Goal: Information Seeking & Learning: Learn about a topic

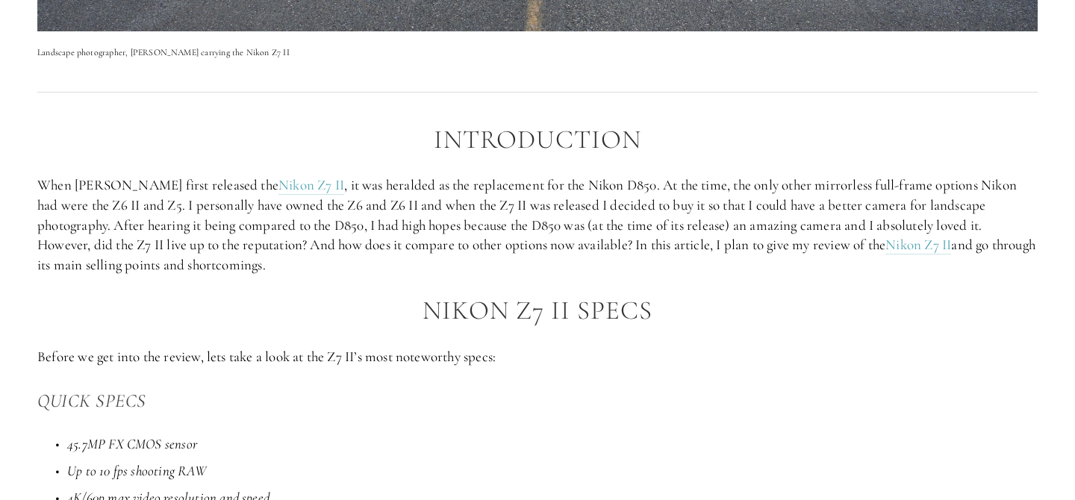
scroll to position [752, 0]
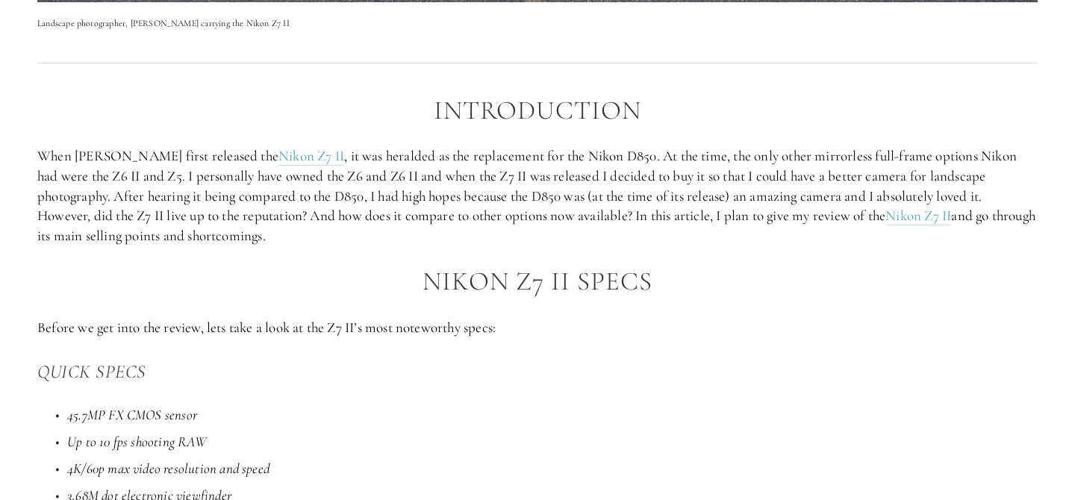
click at [356, 152] on p "When [PERSON_NAME] first released the Nikon Z7 II , it was heralded as the repl…" at bounding box center [537, 195] width 1001 height 99
copy p "heralded"
click at [149, 212] on p "When [PERSON_NAME] first released the Nikon Z7 II , it was heralded as the repl…" at bounding box center [537, 195] width 1001 height 99
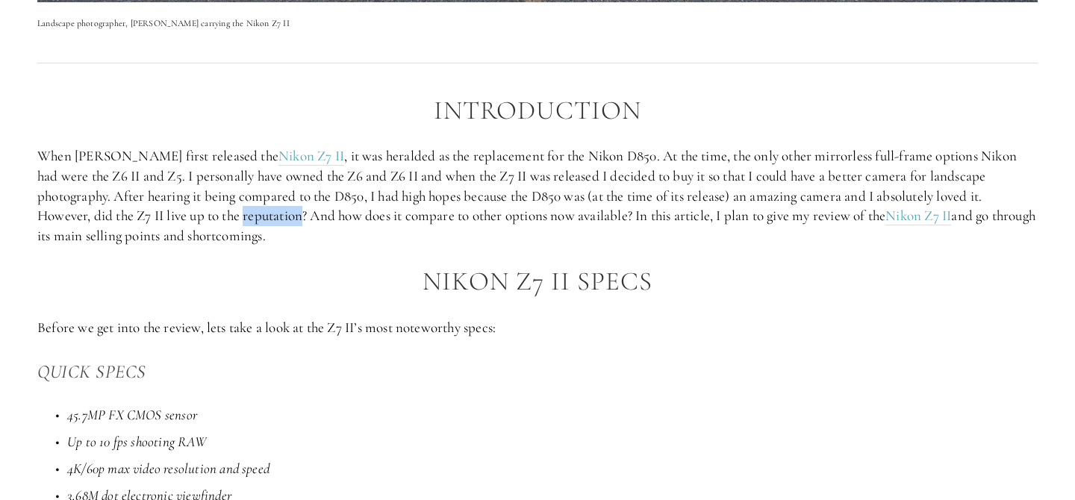
copy p "reputation"
drag, startPoint x: 501, startPoint y: 214, endPoint x: 459, endPoint y: 213, distance: 42.6
click at [459, 213] on p "When [PERSON_NAME] first released the Nikon Z7 II , it was heralded as the repl…" at bounding box center [537, 195] width 1001 height 99
click at [452, 331] on p "Before we get into the review, lets take a look at the Z7 II’s most noteworthy …" at bounding box center [537, 328] width 1001 height 20
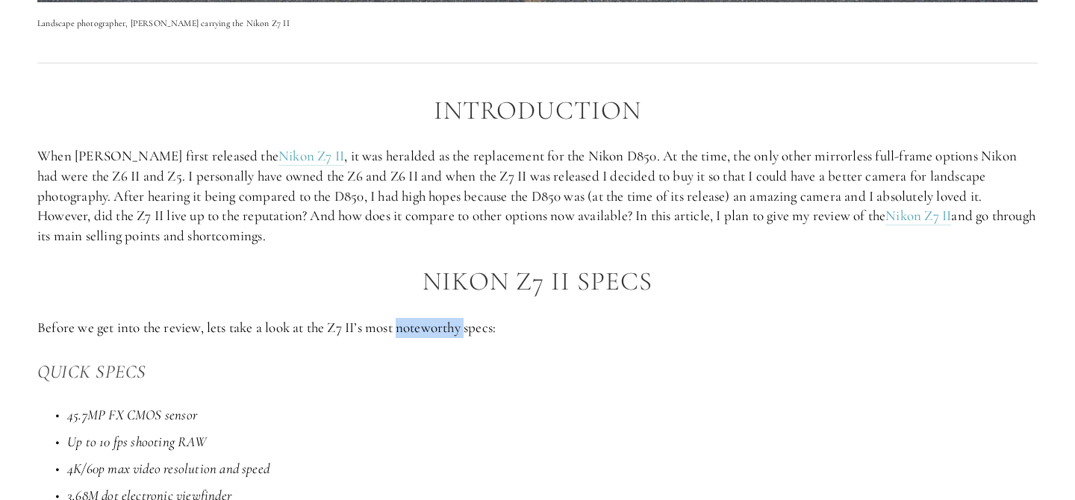
copy p "noteworthy"
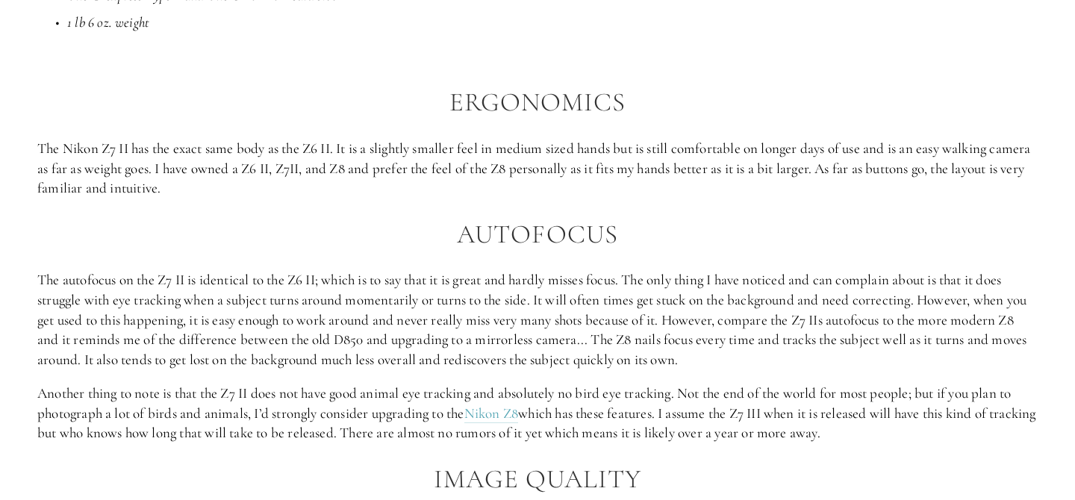
scroll to position [1397, 0]
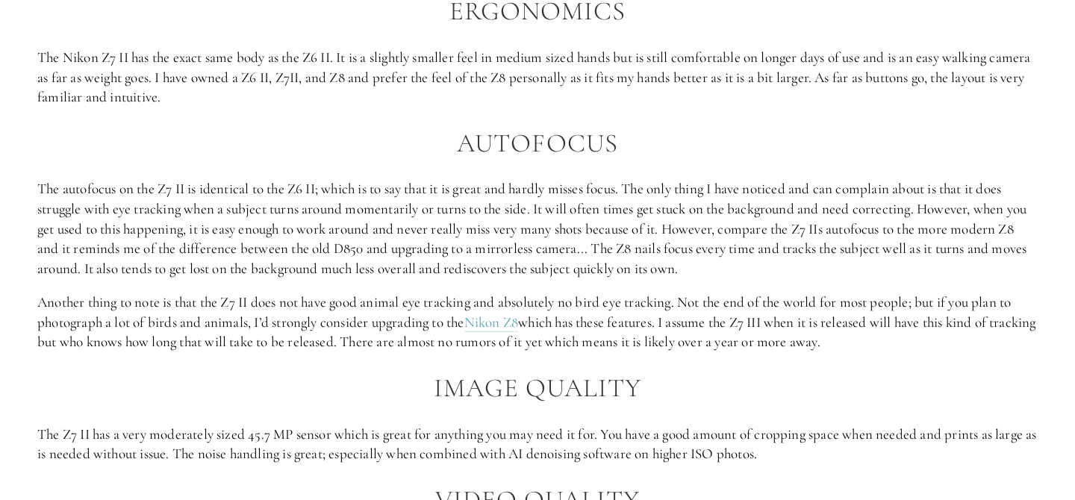
click at [899, 79] on p "The Nikon Z7 II has the exact same body as the Z6 II. It is a slightly smaller …" at bounding box center [537, 78] width 1001 height 60
copy p "far"
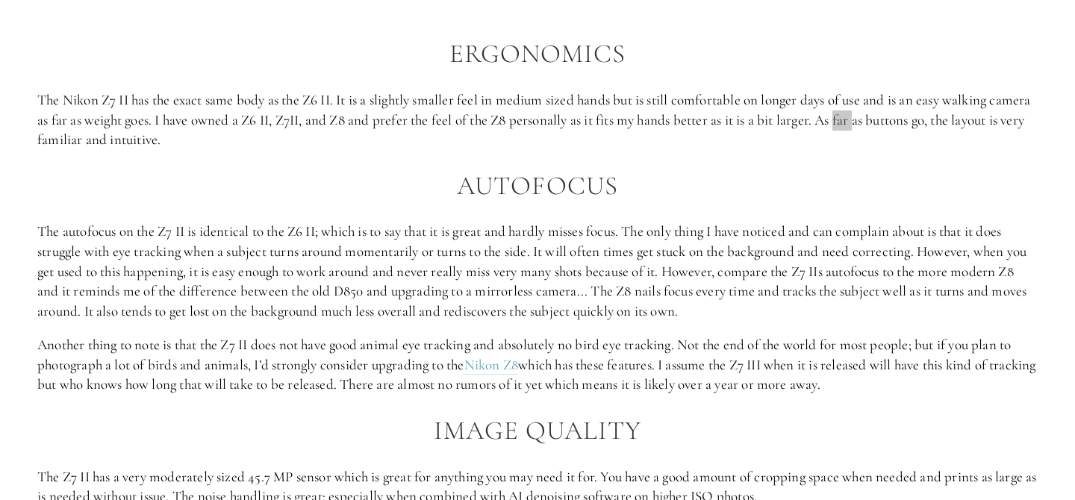
scroll to position [1317, 0]
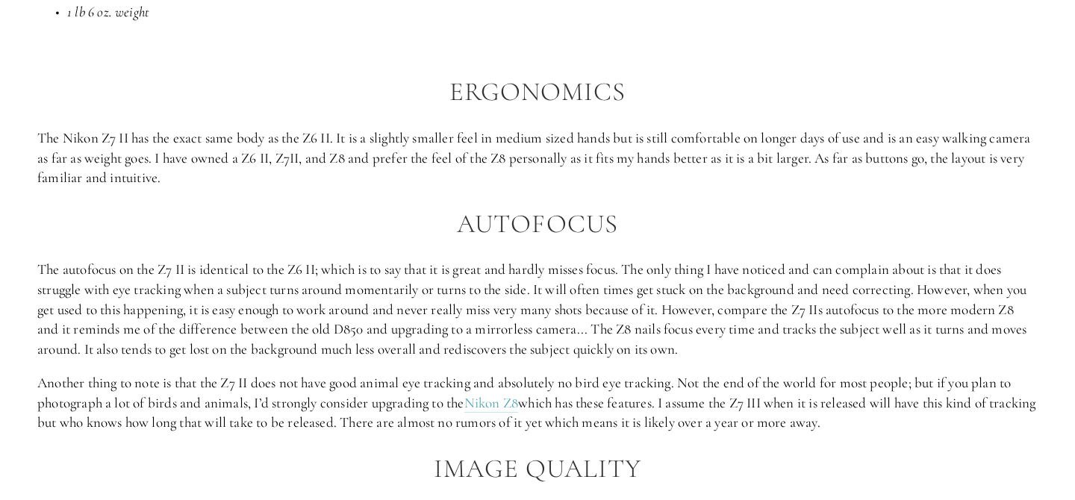
click at [541, 89] on h2 "Ergonomics" at bounding box center [537, 92] width 1001 height 29
copy h2 "Ergonomics"
click at [145, 175] on p "The Nikon Z7 II has the exact same body as the Z6 II. It is a slightly smaller …" at bounding box center [537, 158] width 1001 height 60
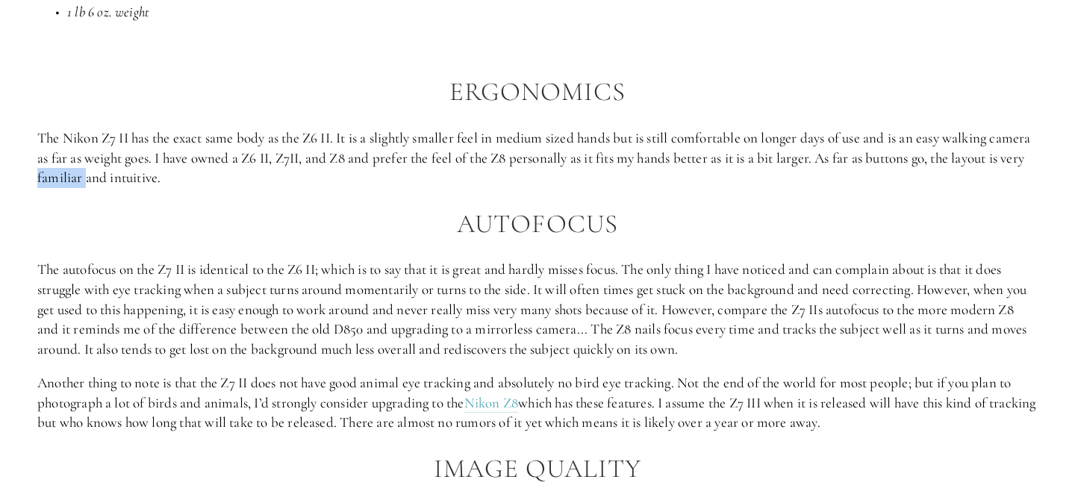
copy p "familiar"
click at [188, 175] on p "The Nikon Z7 II has the exact same body as the Z6 II. It is a slightly smaller …" at bounding box center [537, 158] width 1001 height 60
copy p "intuitive"
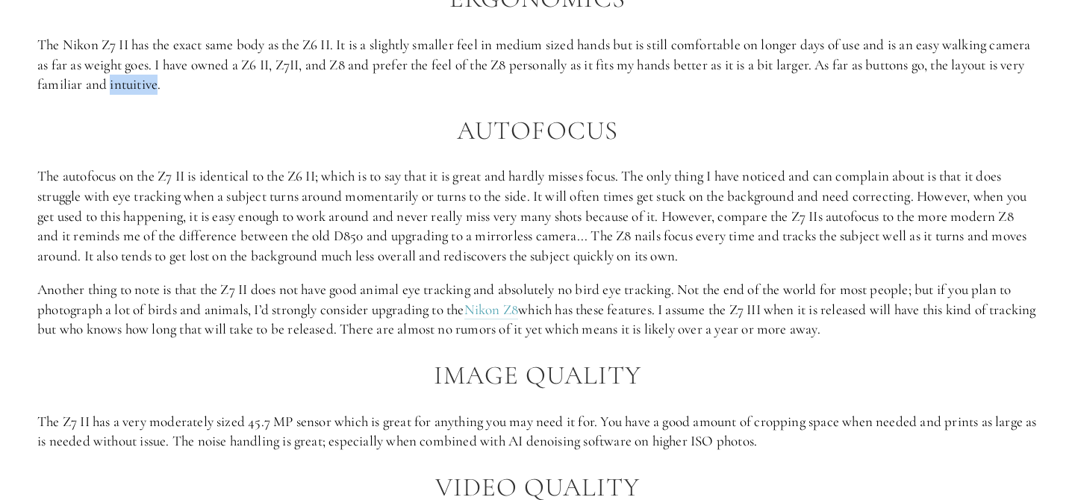
scroll to position [1478, 0]
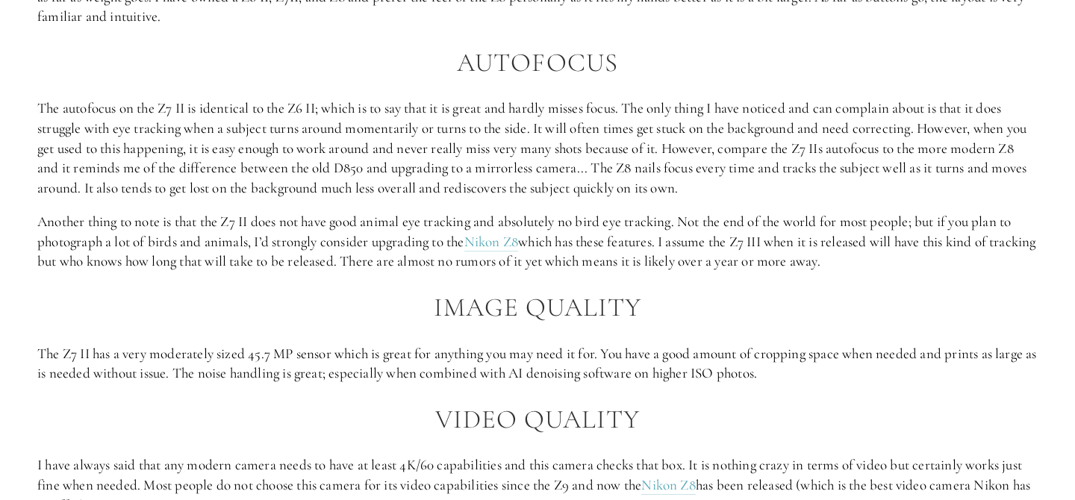
click at [492, 137] on p "The autofocus on the Z7 II is identical to the Z6 II; which is to say that it i…" at bounding box center [537, 148] width 1001 height 99
click at [500, 67] on h2 "Autofocus" at bounding box center [537, 63] width 1001 height 29
copy h2 "Autofocus"
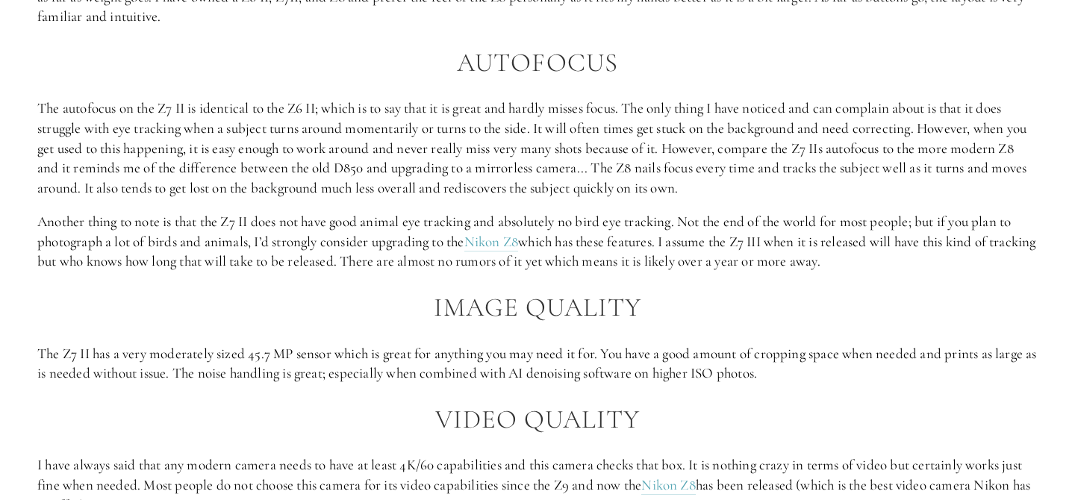
click at [187, 107] on p "The autofocus on the Z7 II is identical to the Z6 II; which is to say that it i…" at bounding box center [537, 148] width 1001 height 99
click at [583, 104] on p "The autofocus on the Z7 II is identical to the Z6 II; which is to say that it i…" at bounding box center [537, 148] width 1001 height 99
copy p "misses"
click at [66, 129] on p "The autofocus on the Z7 II is identical to the Z6 II; which is to say that it i…" at bounding box center [537, 148] width 1001 height 99
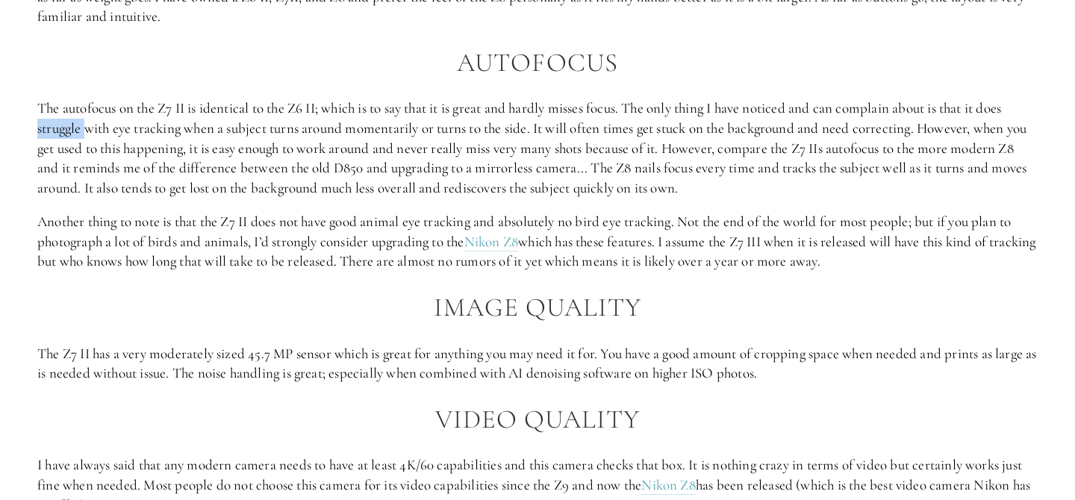
click at [66, 129] on p "The autofocus on the Z7 II is identical to the Z6 II; which is to say that it i…" at bounding box center [537, 148] width 1001 height 99
copy p "struggle"
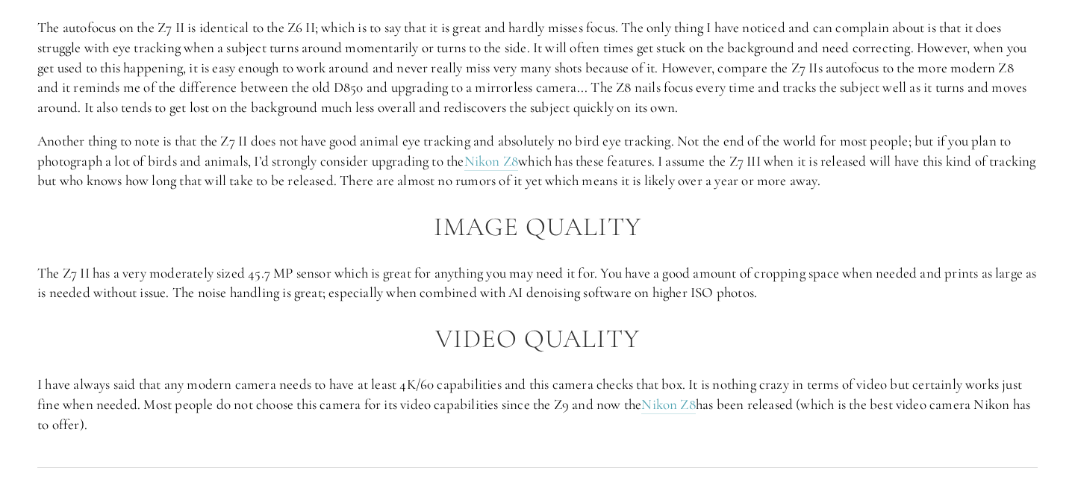
click at [671, 89] on p "The autofocus on the Z7 II is identical to the Z6 II; which is to say that it i…" at bounding box center [537, 67] width 1001 height 99
click at [671, 88] on p "The autofocus on the Z7 II is identical to the Z6 II; which is to say that it i…" at bounding box center [537, 67] width 1001 height 99
click at [801, 102] on p "The autofocus on the Z7 II is identical to the Z6 II; which is to say that it i…" at bounding box center [537, 67] width 1001 height 99
click at [176, 111] on p "The autofocus on the Z7 II is identical to the Z6 II; which is to say that it i…" at bounding box center [537, 67] width 1001 height 99
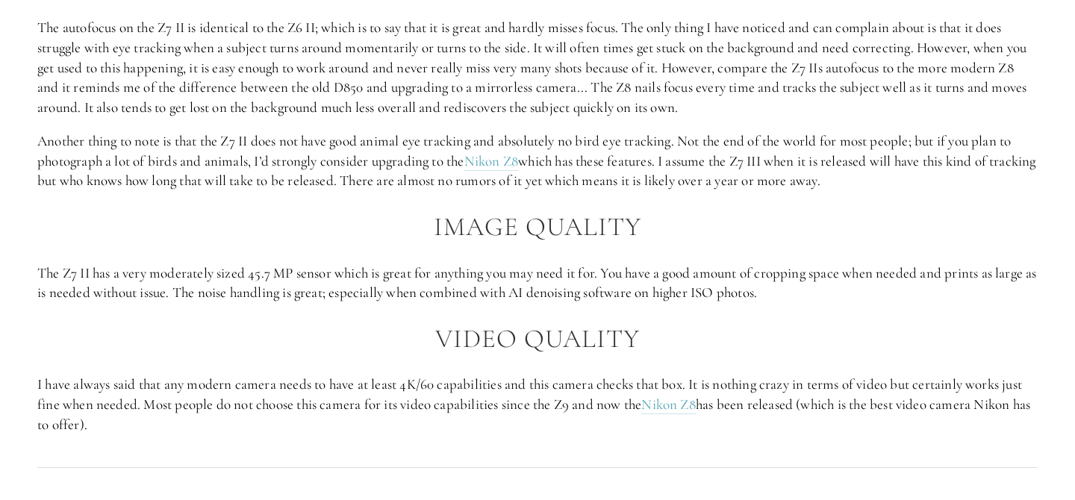
click at [295, 140] on p "Another thing to note is that the Z7 II does not have good animal eye tracking …" at bounding box center [537, 161] width 1001 height 60
